Goal: Entertainment & Leisure: Consume media (video, audio)

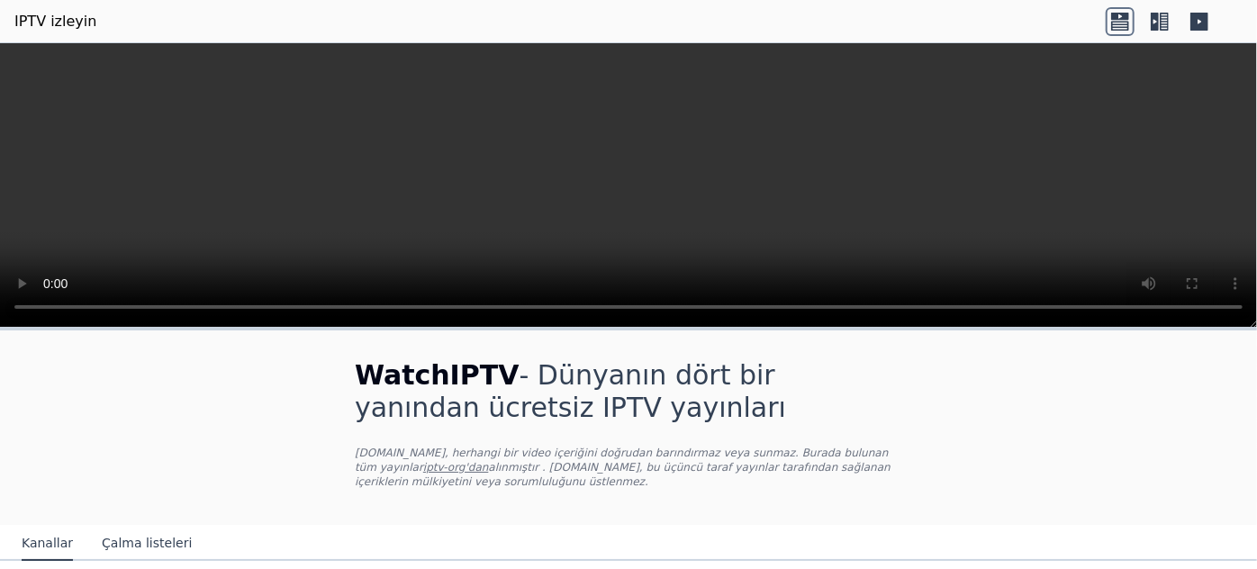
click at [1151, 22] on icon at bounding box center [1155, 22] width 8 height 18
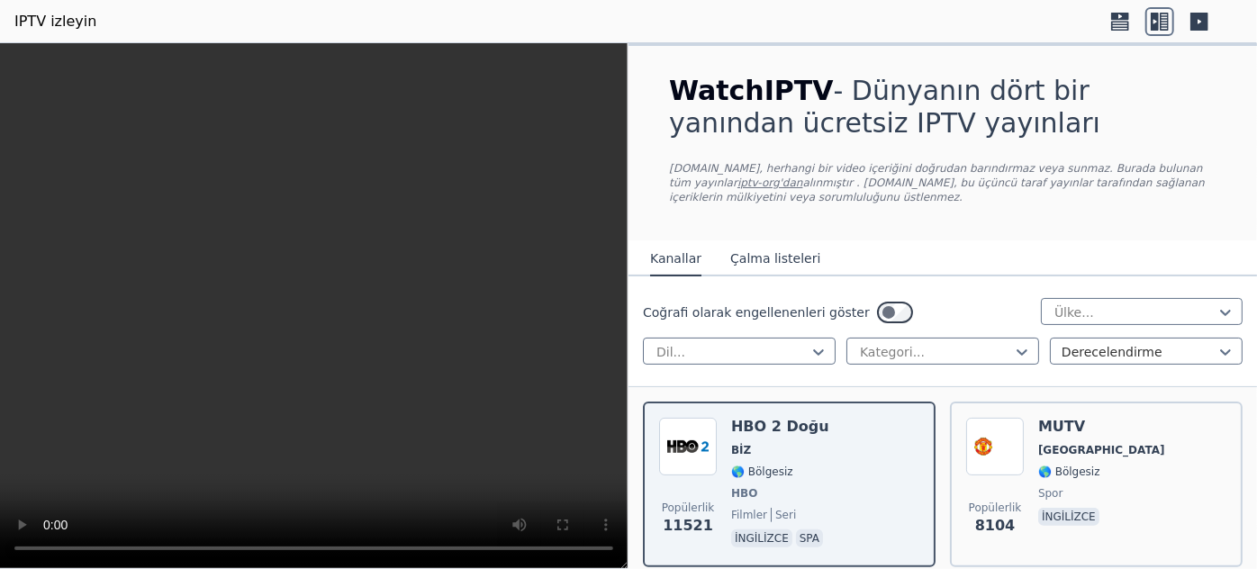
click at [1118, 21] on icon at bounding box center [1120, 21] width 29 height 29
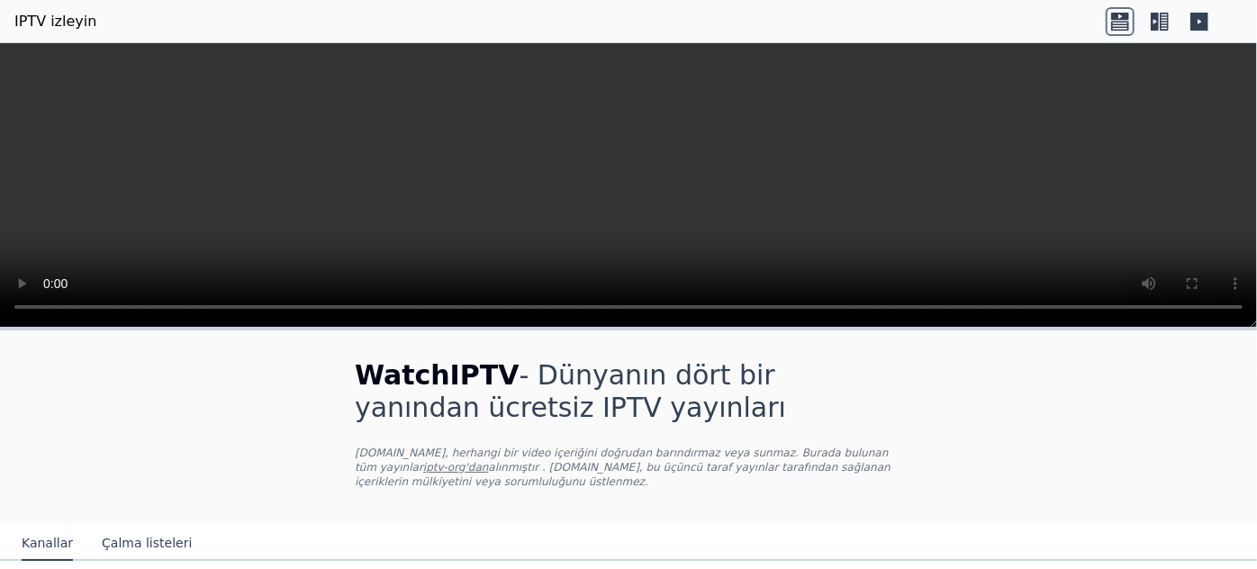
click at [1198, 16] on icon at bounding box center [1200, 22] width 18 height 18
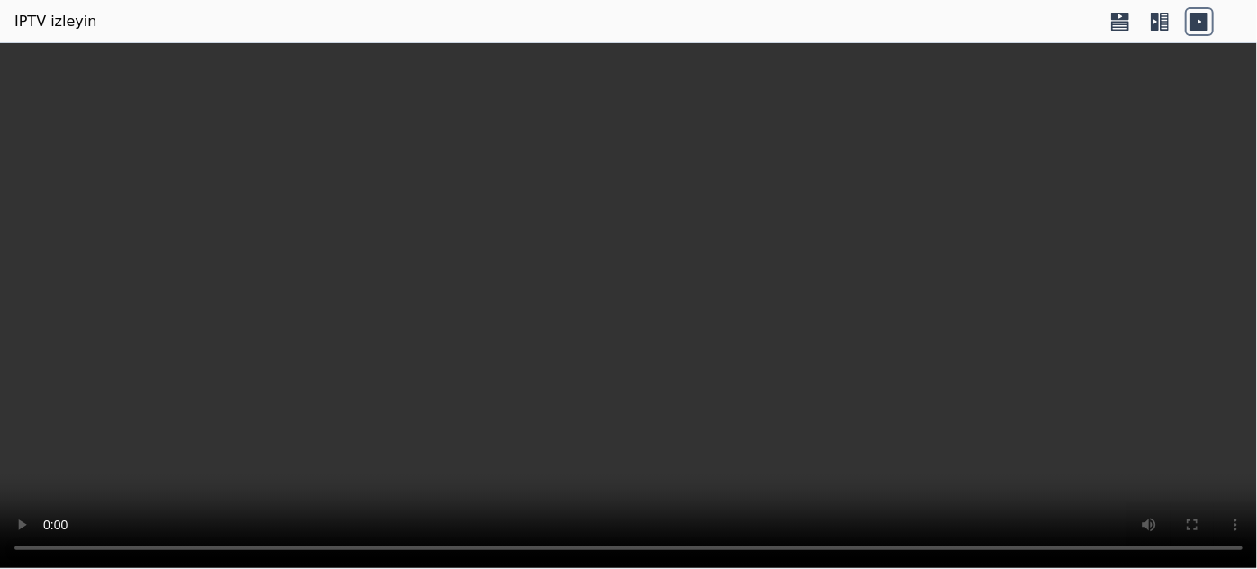
click at [1198, 17] on icon at bounding box center [1200, 22] width 18 height 18
click at [1149, 20] on icon at bounding box center [1160, 21] width 29 height 29
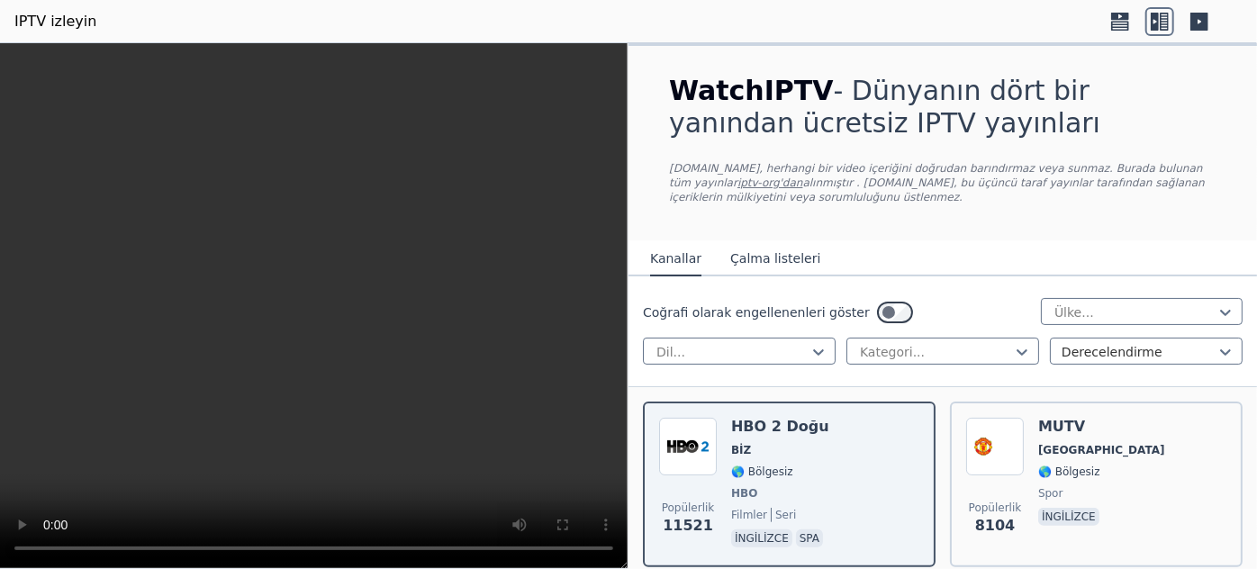
click at [776, 255] on font "Çalma listeleri" at bounding box center [775, 258] width 90 height 14
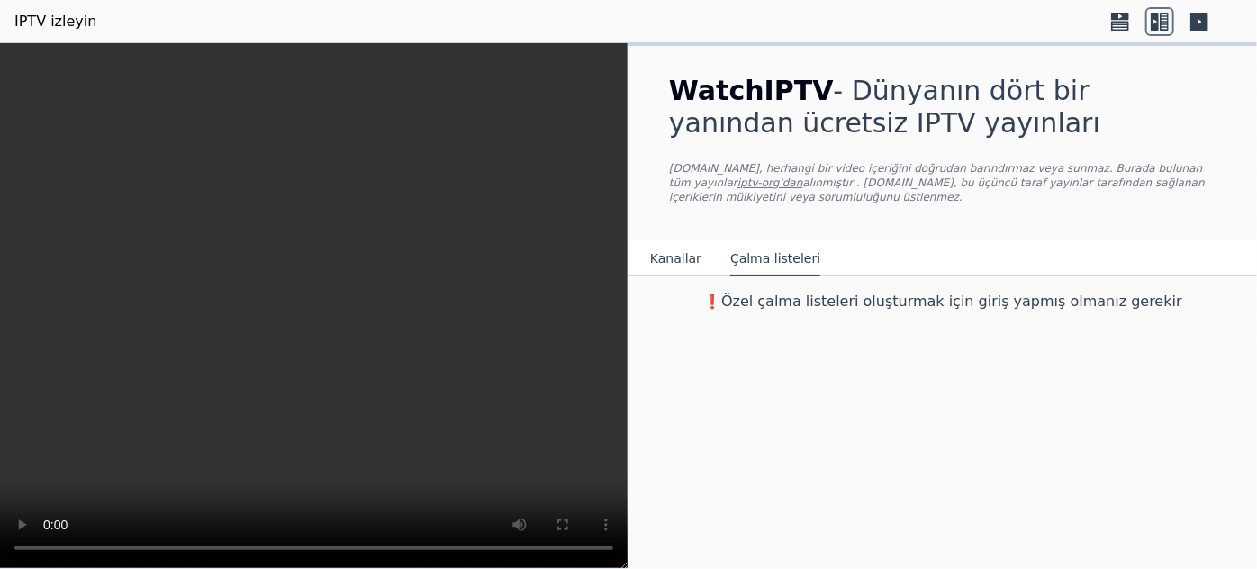
click at [675, 258] on font "Kanallar" at bounding box center [675, 258] width 51 height 14
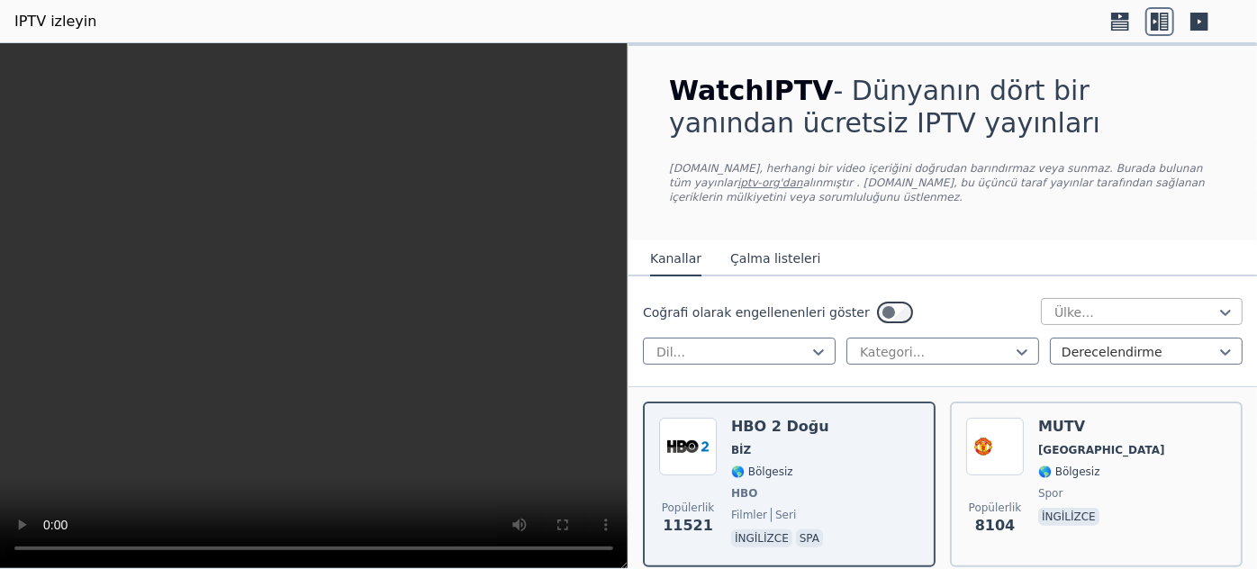
click at [1059, 306] on div at bounding box center [1135, 313] width 164 height 18
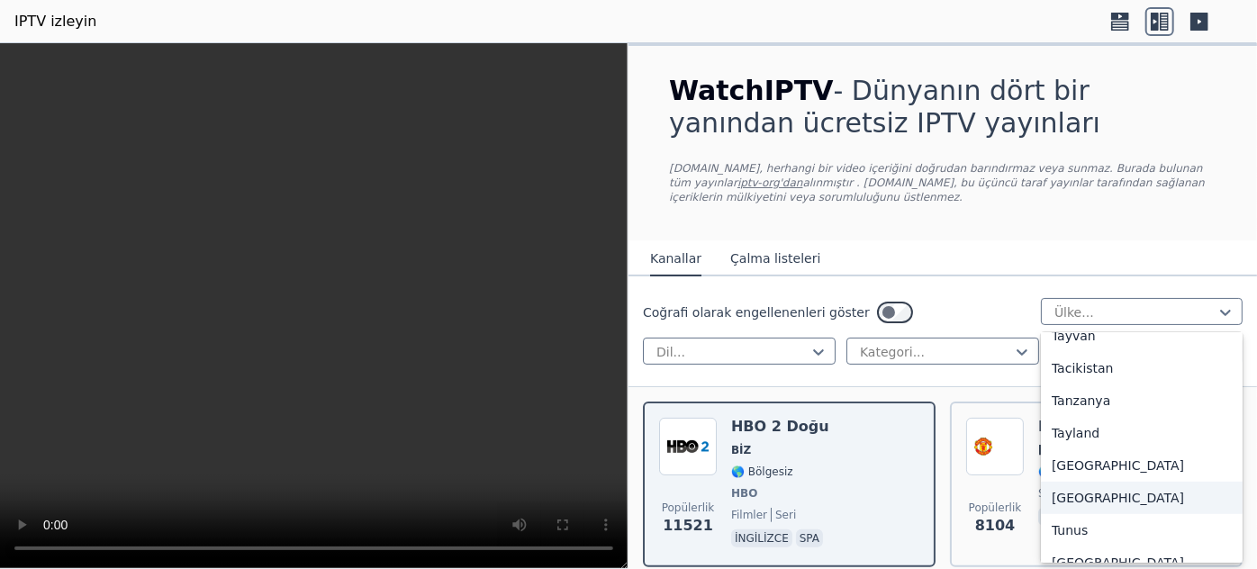
scroll to position [6021, 0]
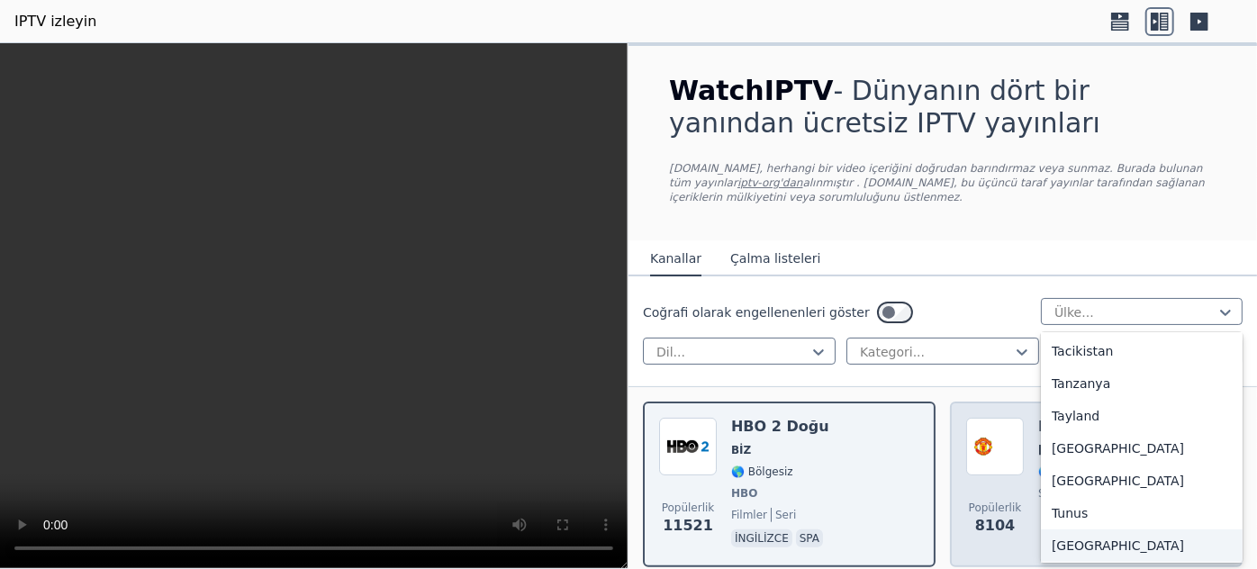
click at [1090, 530] on div "[GEOGRAPHIC_DATA]" at bounding box center [1142, 546] width 202 height 32
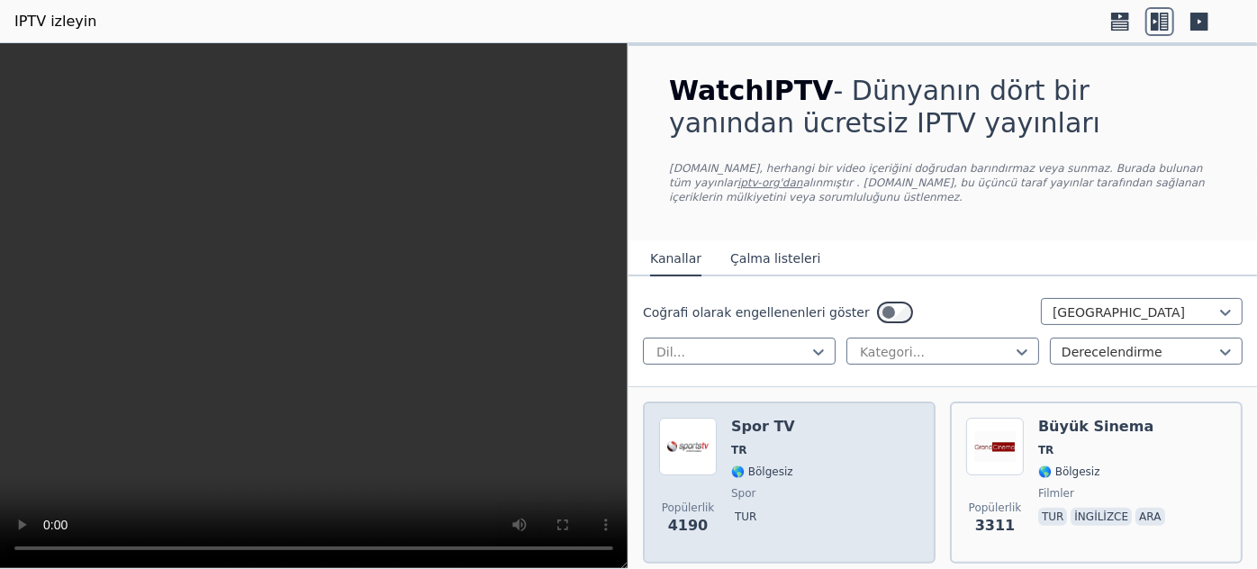
click at [749, 477] on div "Spor TV TR 🌎 Bölgesiz spor tur" at bounding box center [763, 483] width 64 height 130
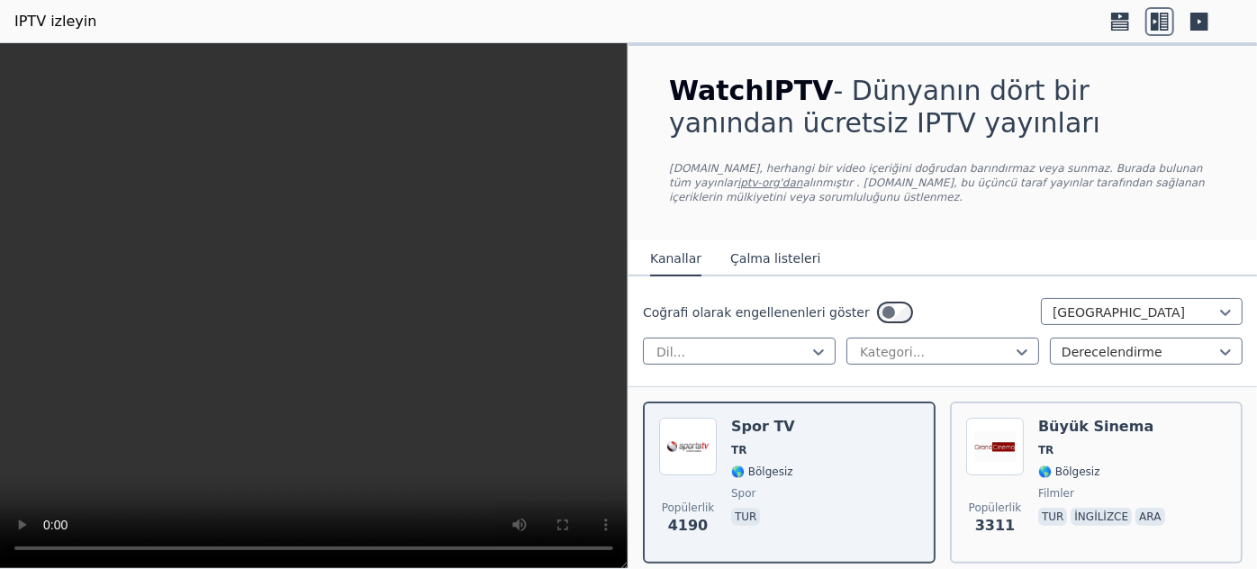
click at [455, 57] on video at bounding box center [314, 306] width 628 height 526
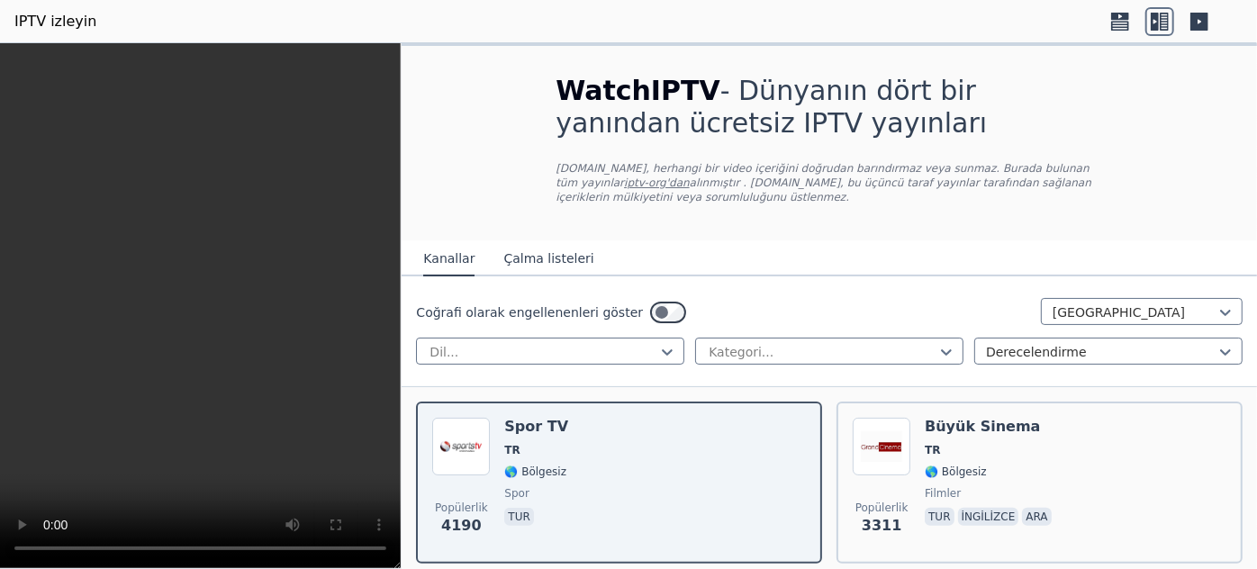
click at [1121, 23] on icon at bounding box center [1120, 21] width 29 height 29
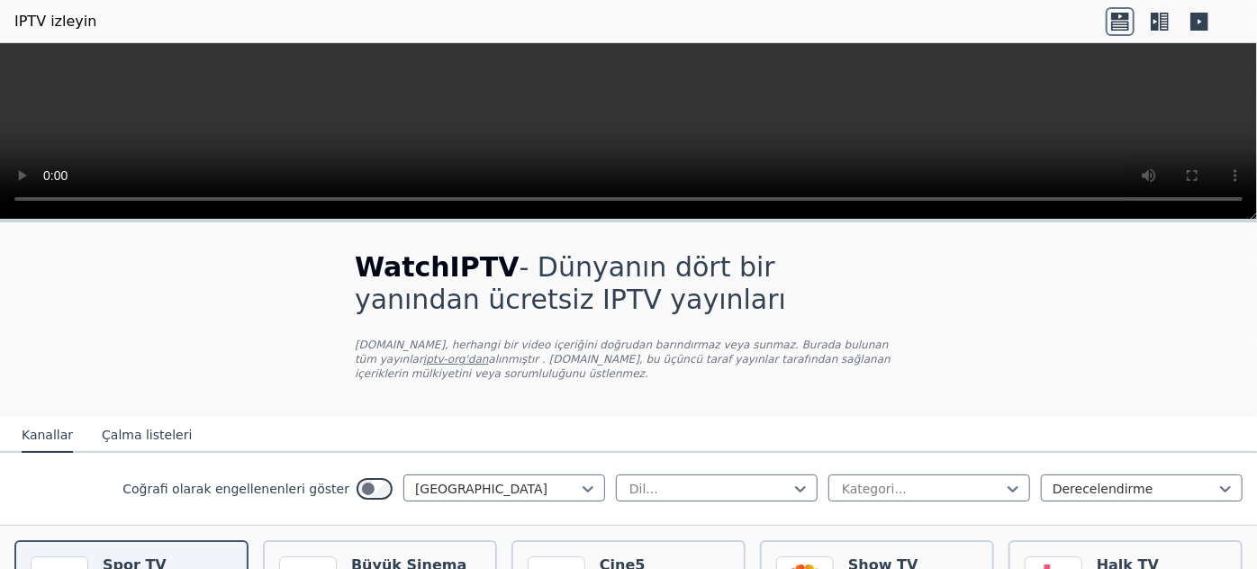
click at [1157, 26] on icon at bounding box center [1155, 22] width 8 height 18
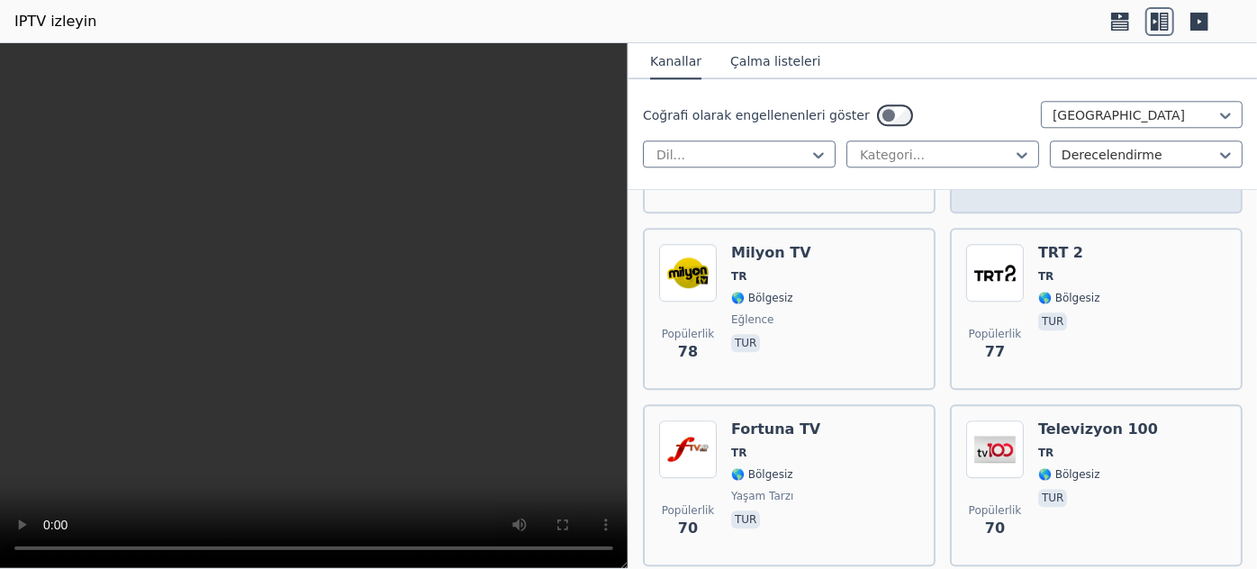
scroll to position [2374, 0]
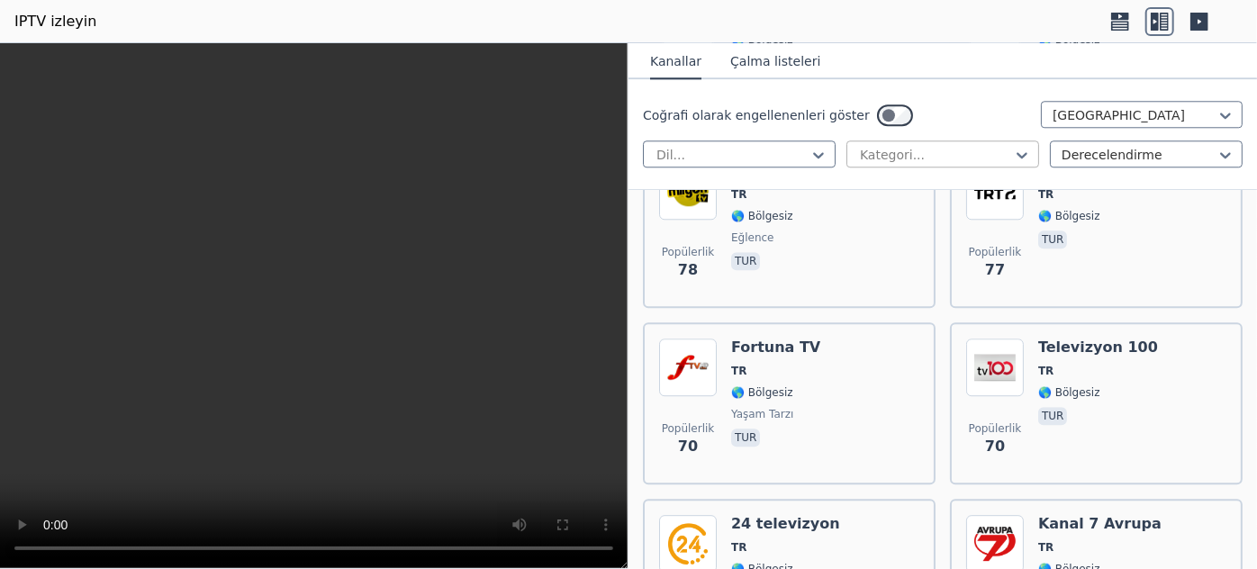
click at [917, 146] on div at bounding box center [935, 155] width 155 height 18
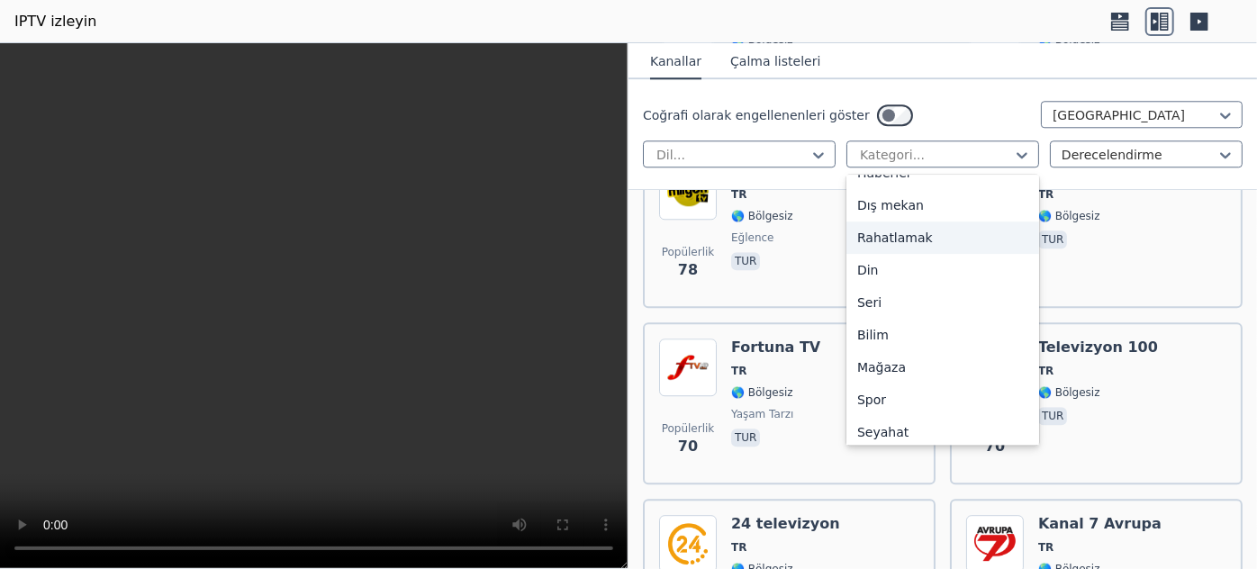
scroll to position [612, 0]
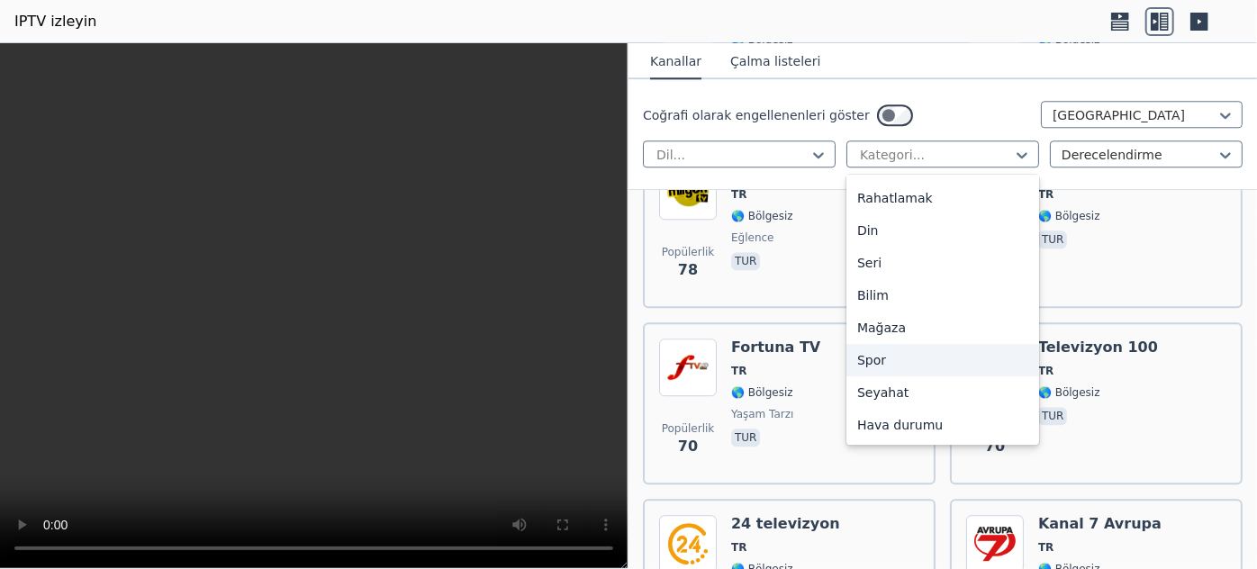
click at [925, 367] on div "Spor" at bounding box center [943, 360] width 193 height 32
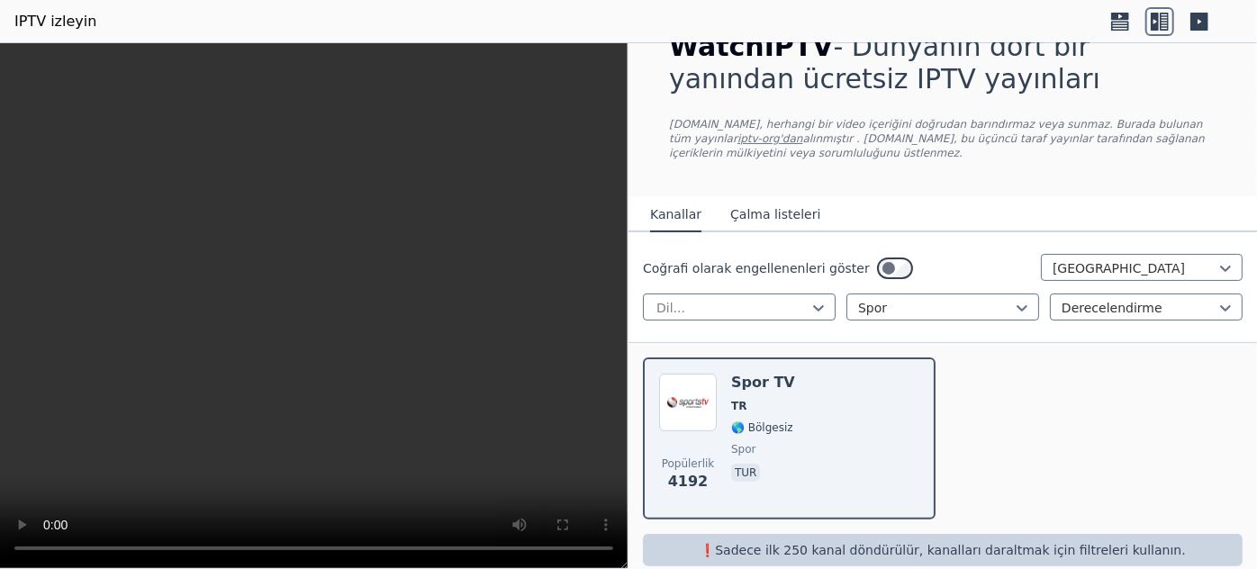
scroll to position [68, 0]
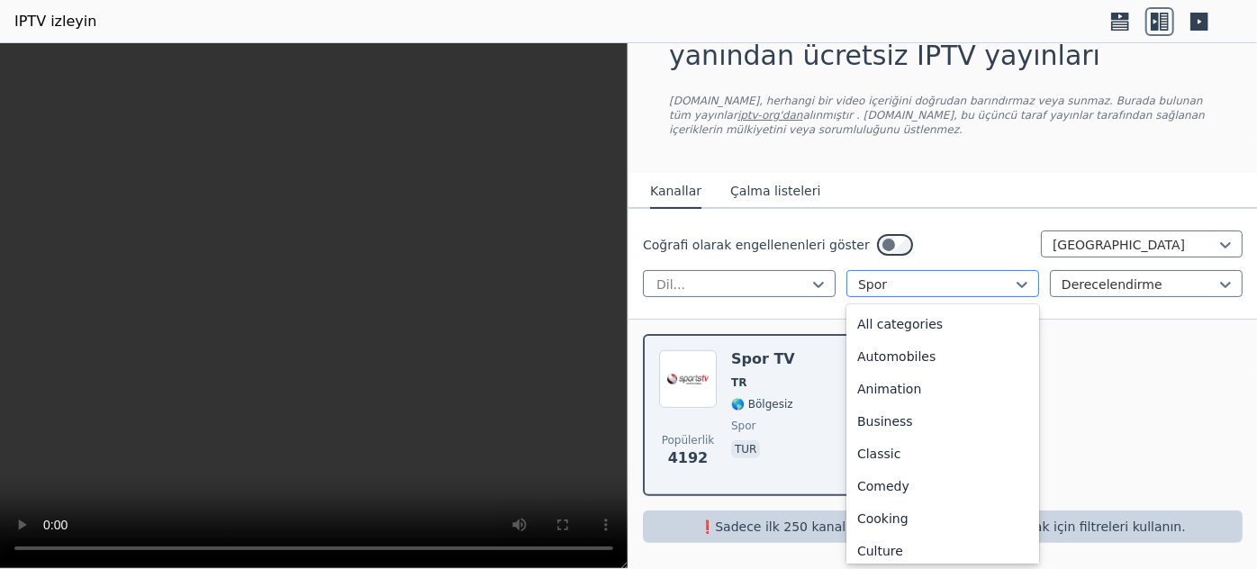
click at [929, 289] on div at bounding box center [935, 285] width 155 height 18
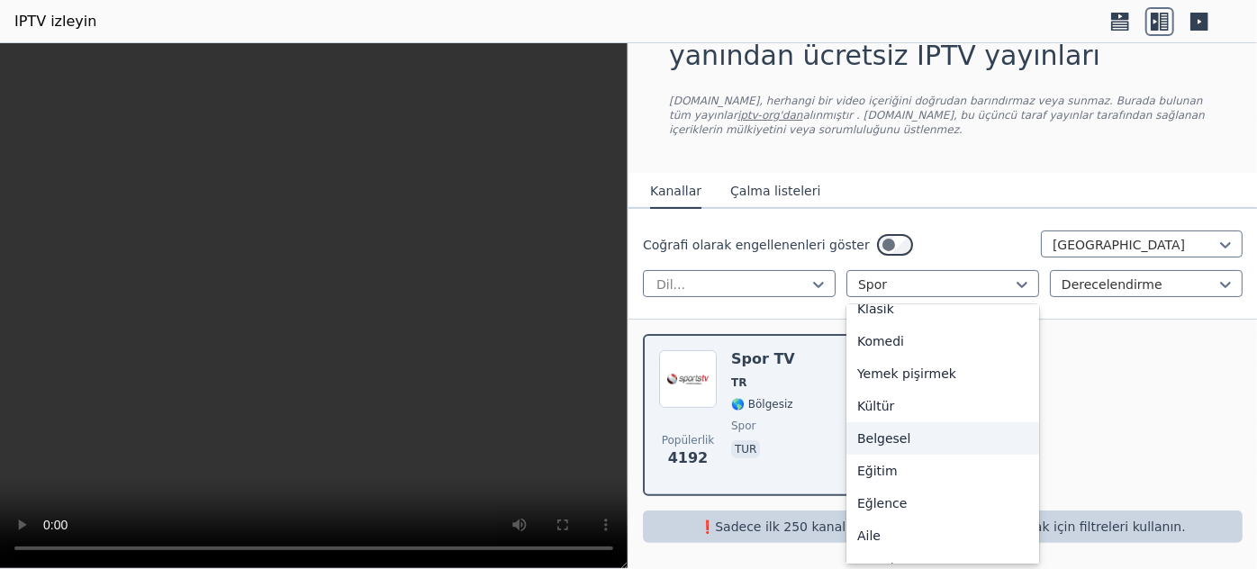
scroll to position [0, 0]
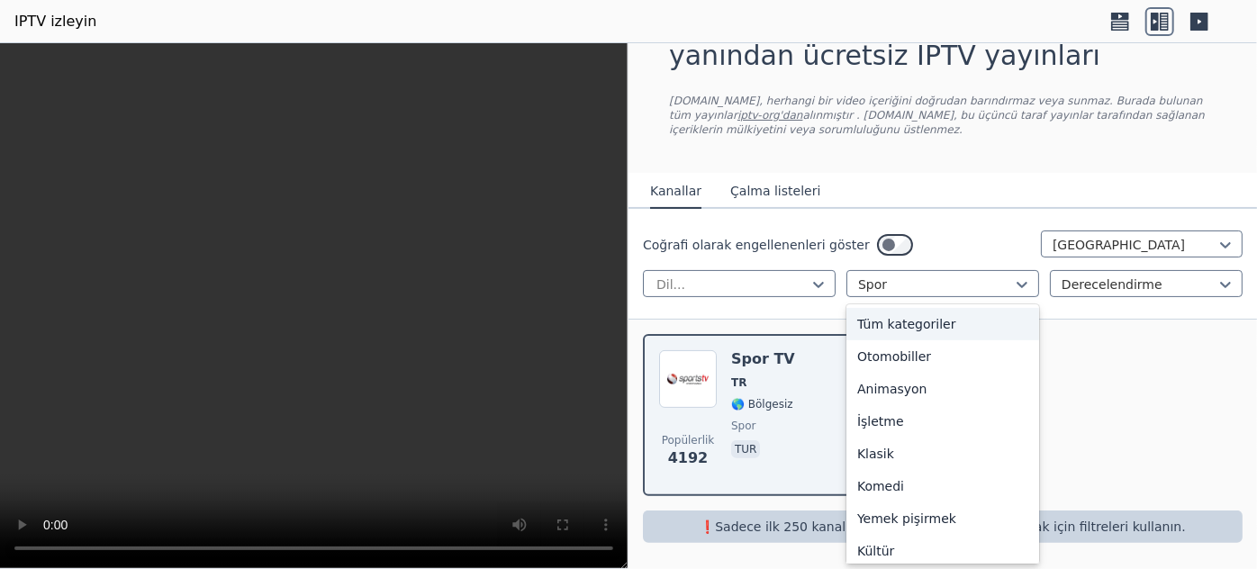
click at [899, 328] on font "Tüm kategoriler" at bounding box center [906, 324] width 99 height 14
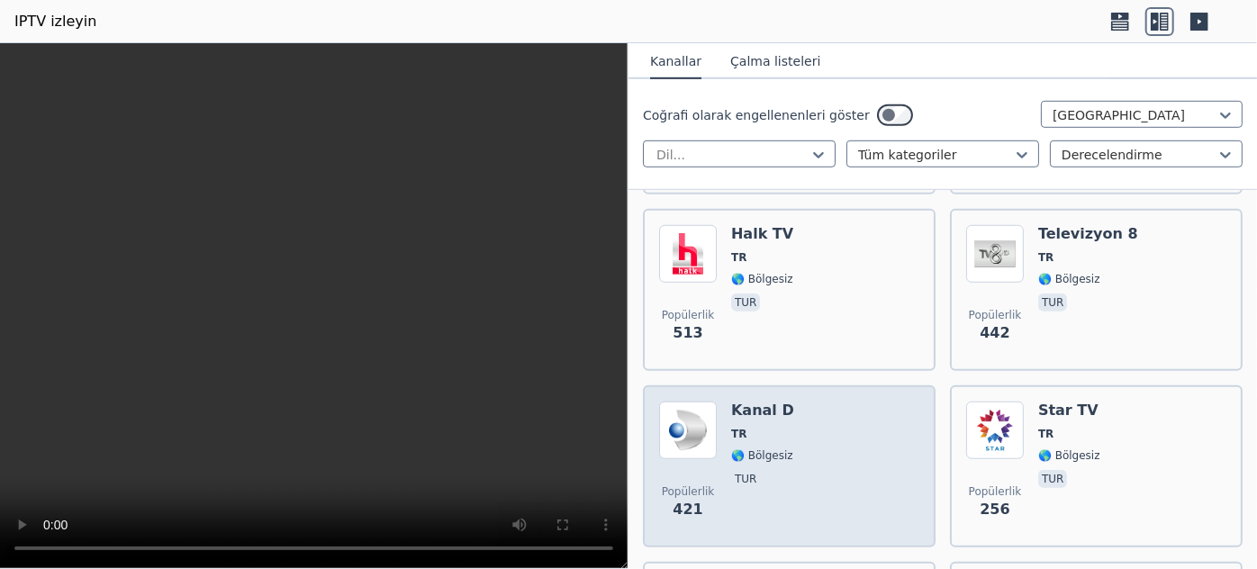
scroll to position [573, 0]
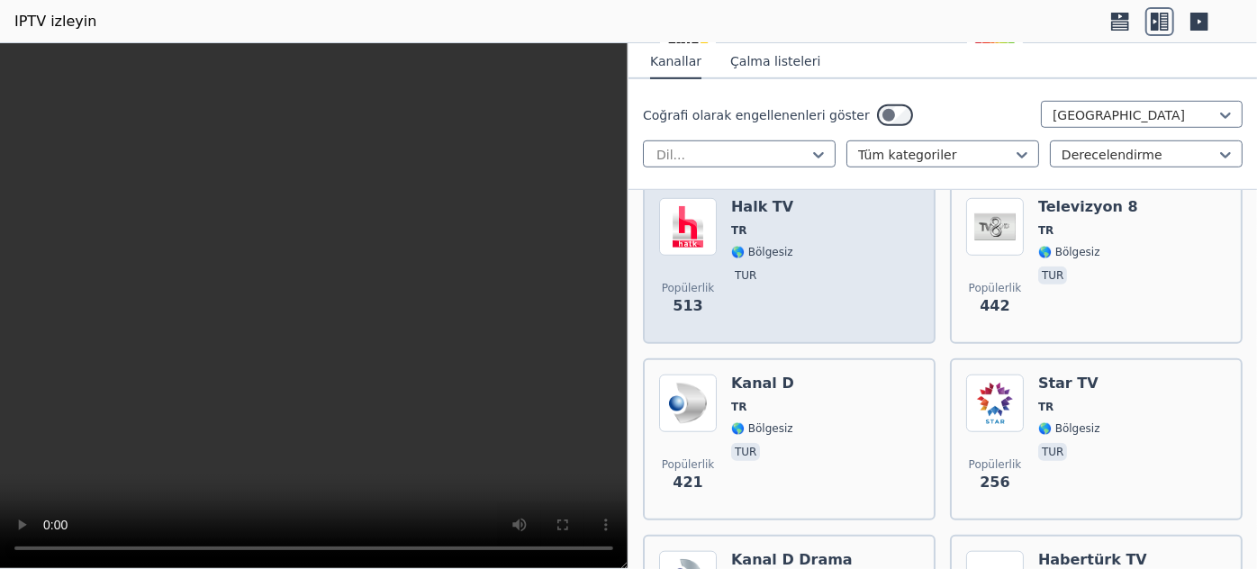
click at [748, 256] on div "Halk TV TR 🌎 Bölgesiz tur" at bounding box center [762, 263] width 62 height 130
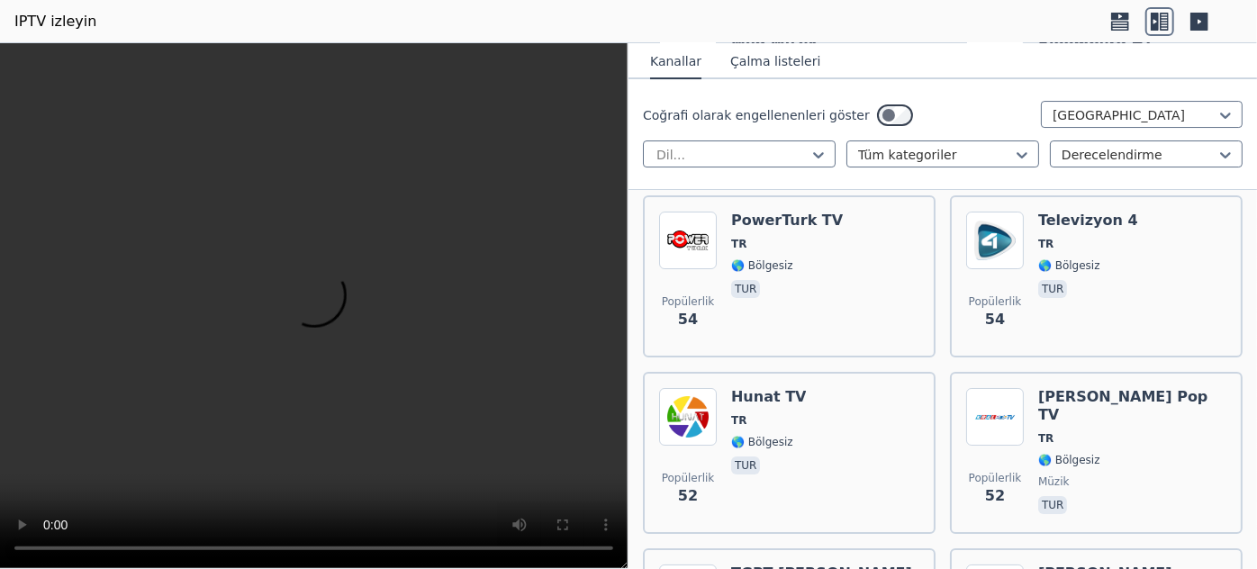
scroll to position [3193, 0]
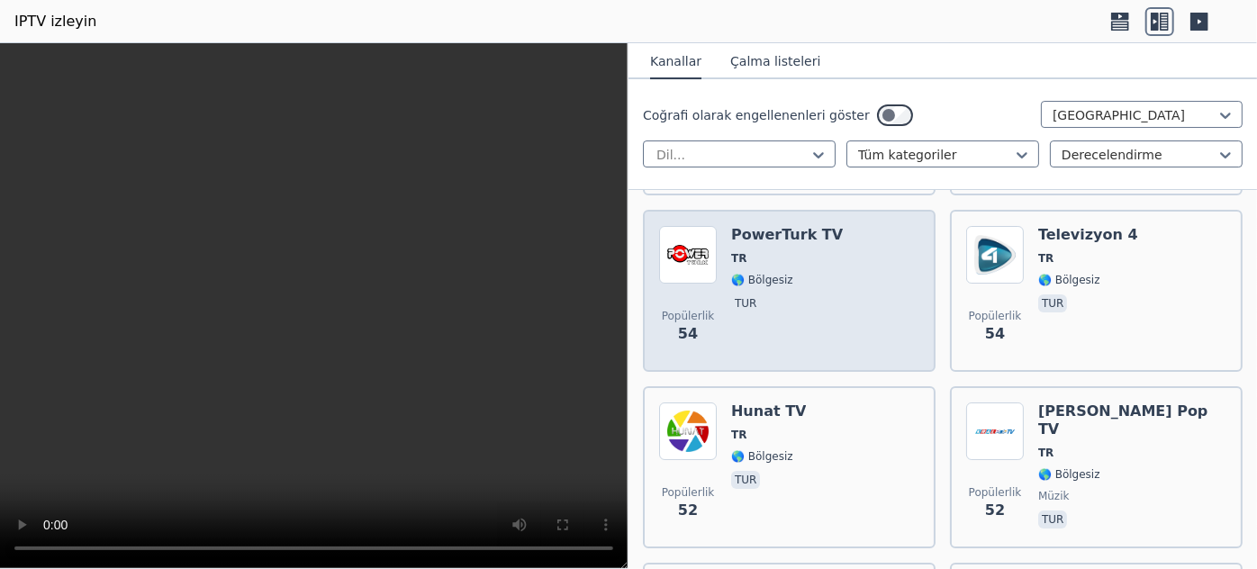
click at [794, 273] on span "🌎 Bölgesiz" at bounding box center [787, 280] width 112 height 14
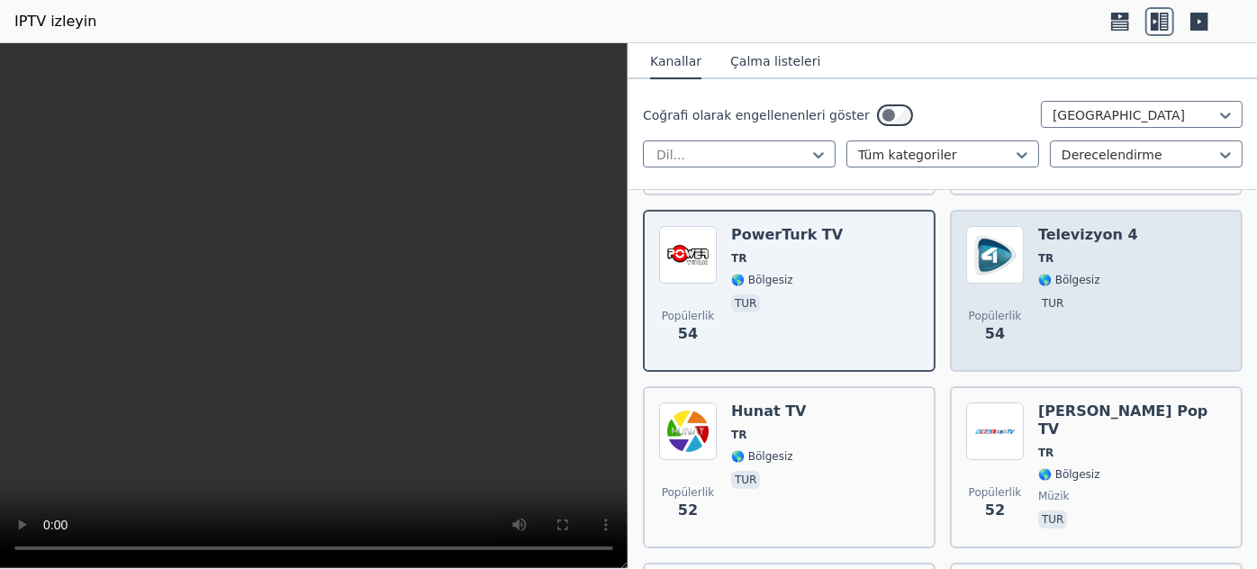
click at [1049, 273] on div "Televizyon 4 TR 🌎 Bölgesiz tur" at bounding box center [1089, 291] width 100 height 130
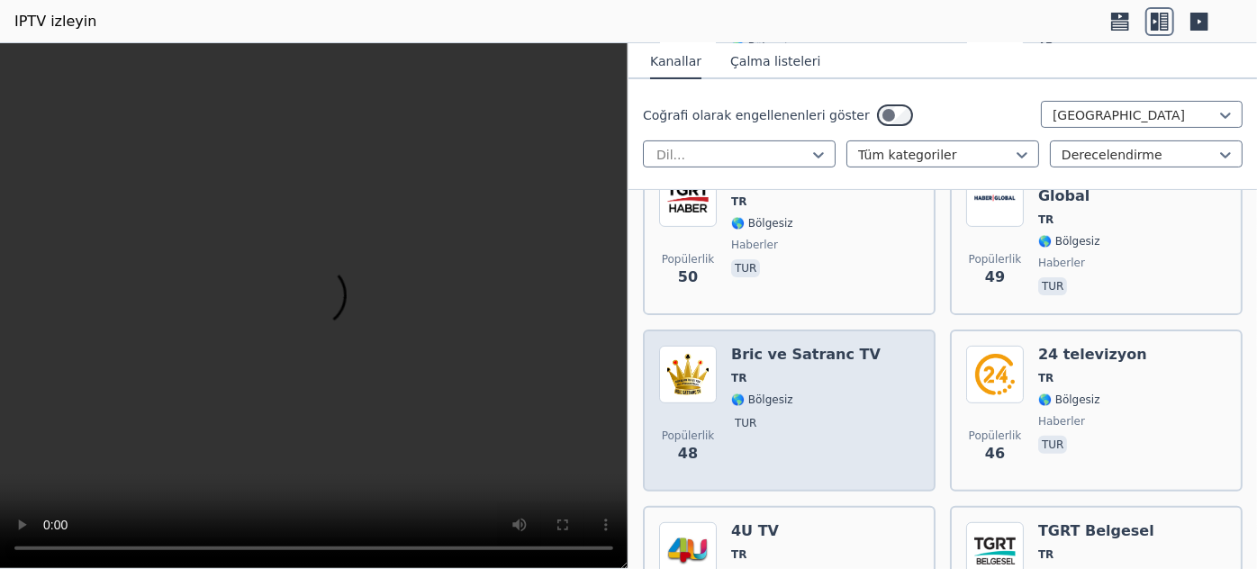
scroll to position [3603, 0]
click at [794, 393] on span "🌎 Bölgesiz" at bounding box center [806, 400] width 150 height 14
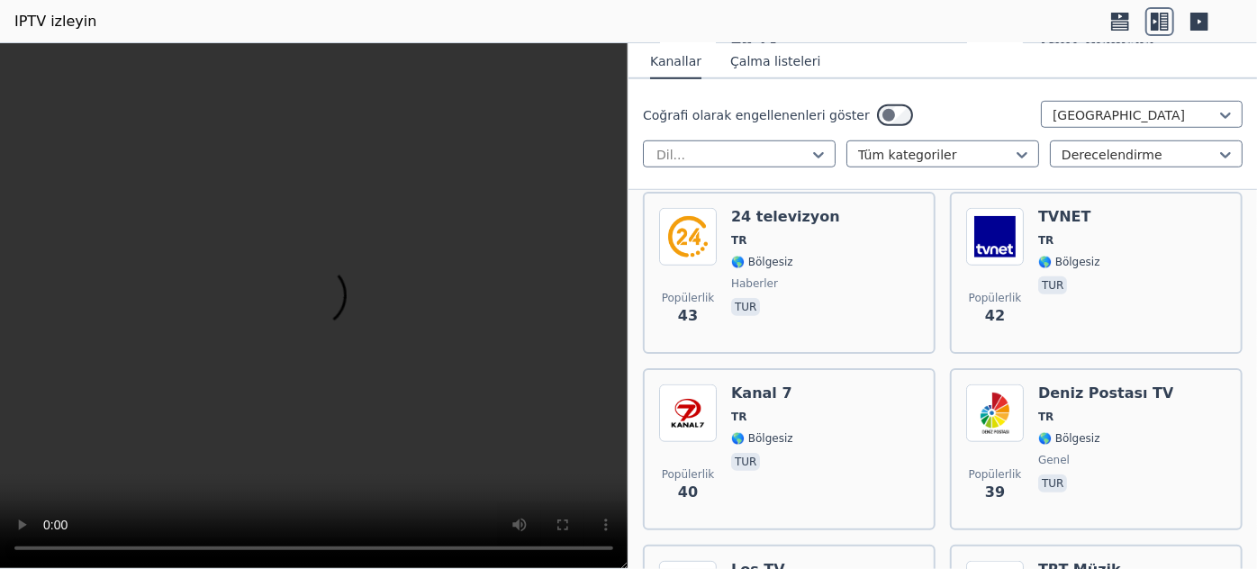
scroll to position [4585, 0]
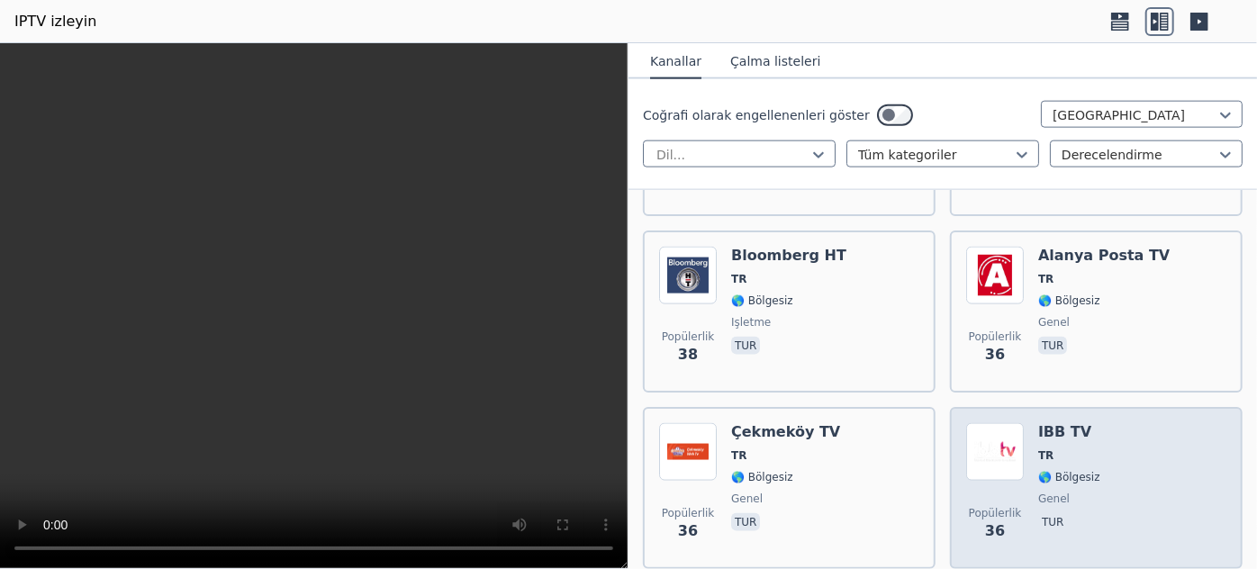
click at [1054, 449] on span "TR" at bounding box center [1070, 456] width 62 height 14
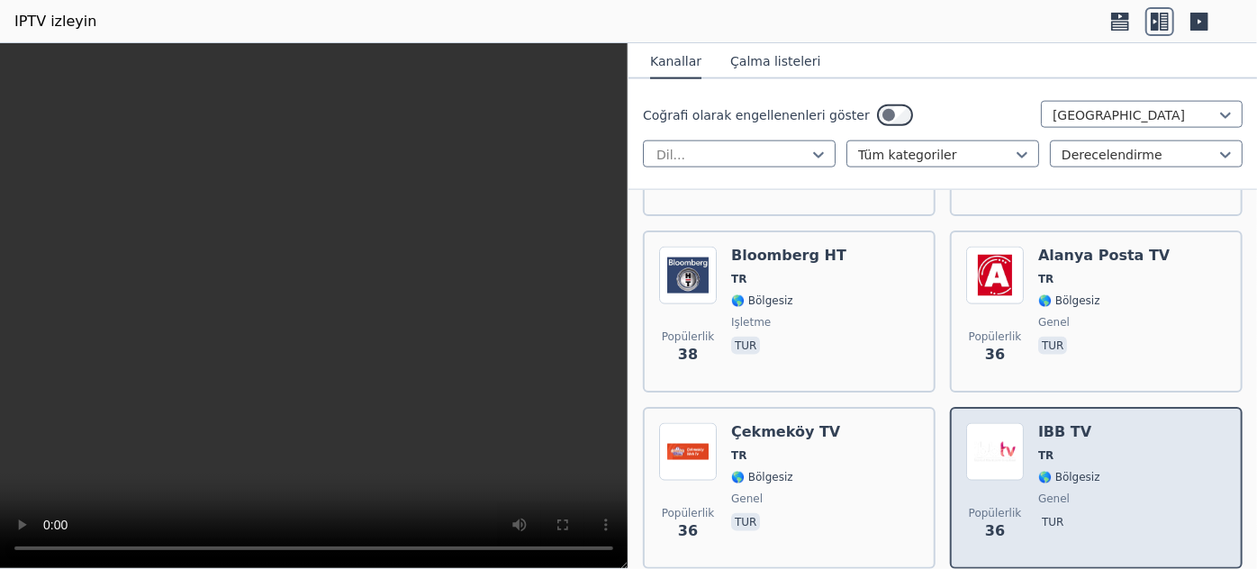
click at [1054, 449] on span "TR" at bounding box center [1070, 456] width 62 height 14
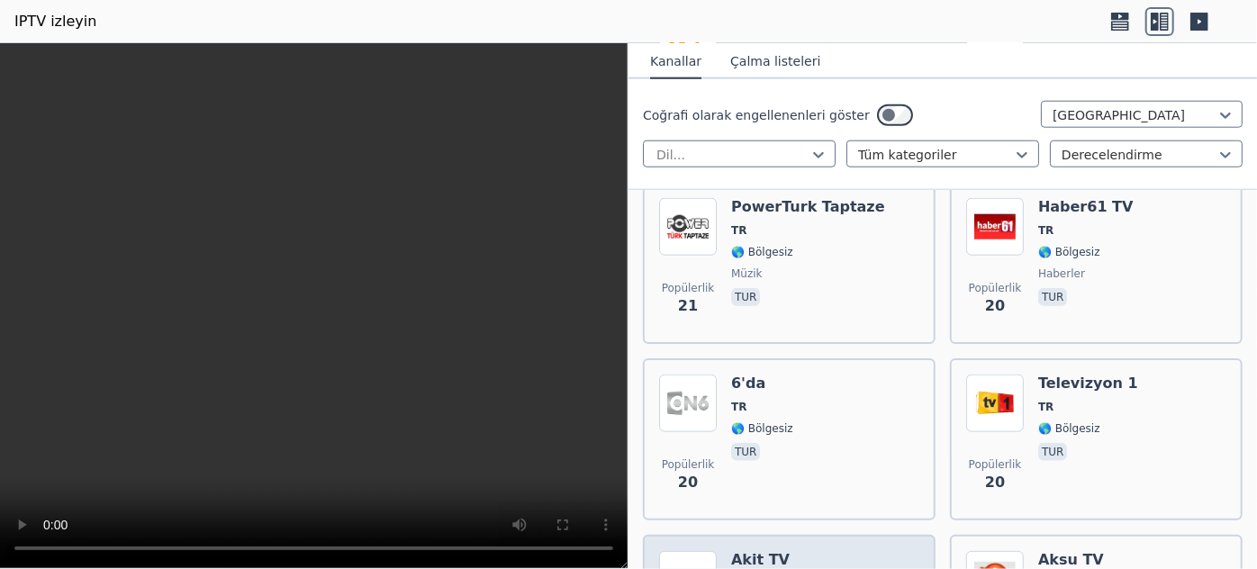
scroll to position [7778, 0]
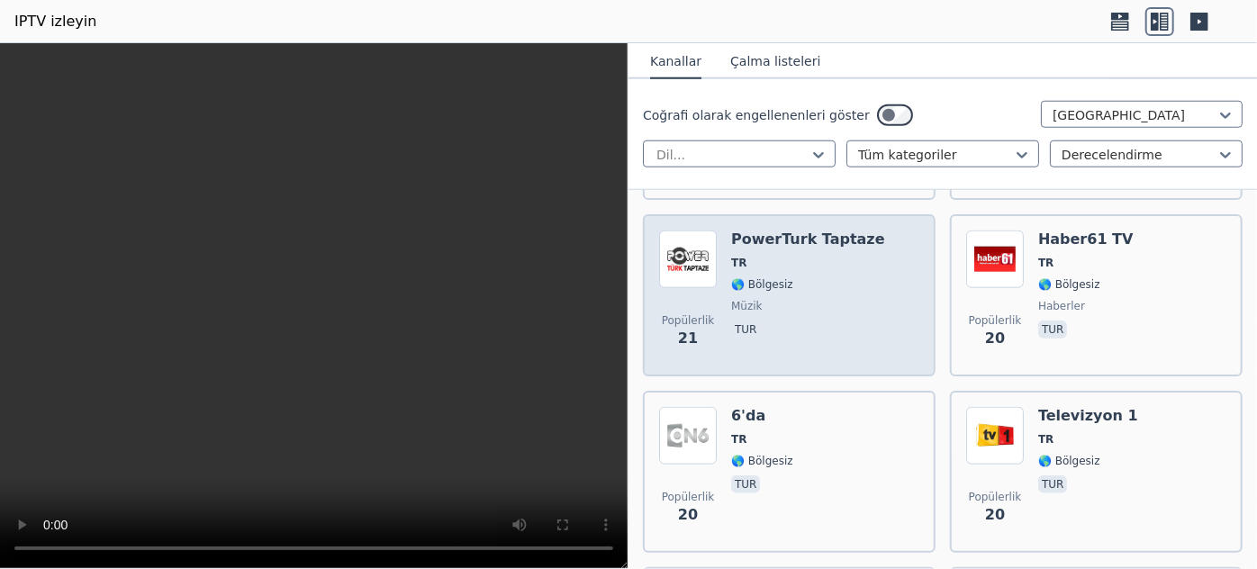
click at [805, 256] on span "TR" at bounding box center [808, 263] width 154 height 14
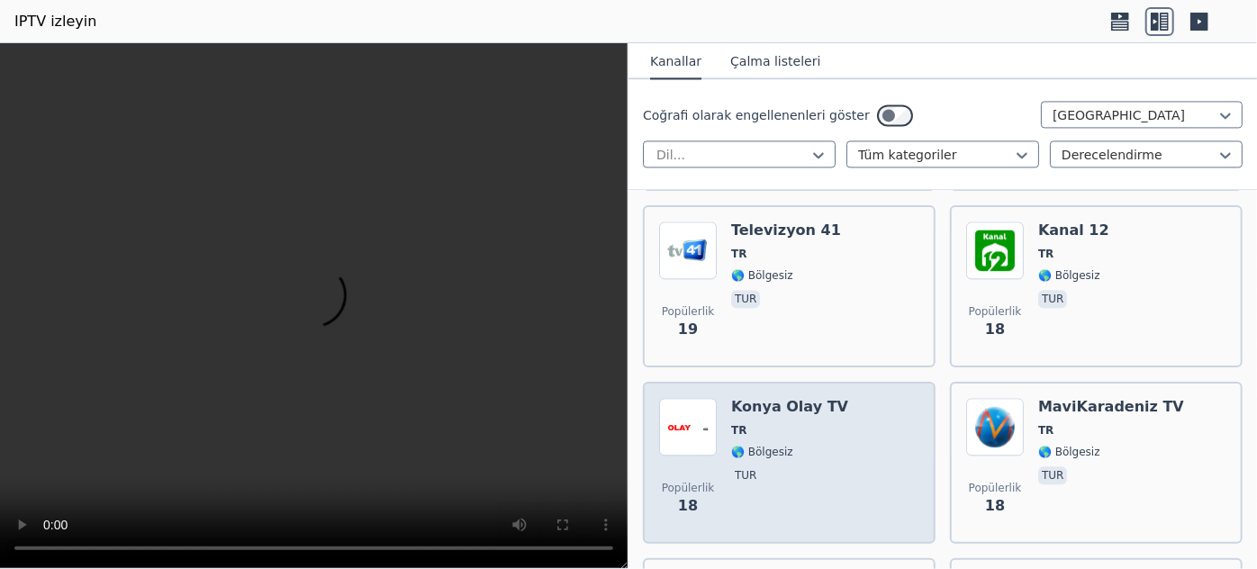
scroll to position [9252, 0]
